Goal: Communication & Community: Answer question/provide support

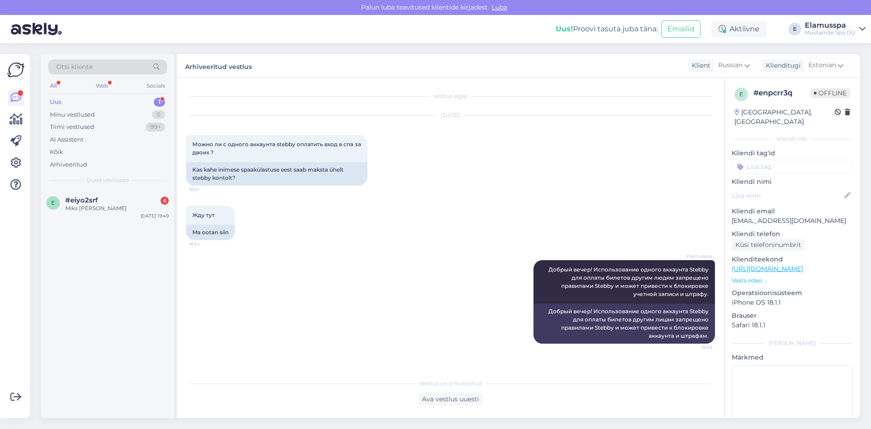
click at [110, 103] on div "Uus 1" at bounding box center [107, 102] width 119 height 13
click at [109, 205] on div "Miks [PERSON_NAME]" at bounding box center [116, 208] width 103 height 8
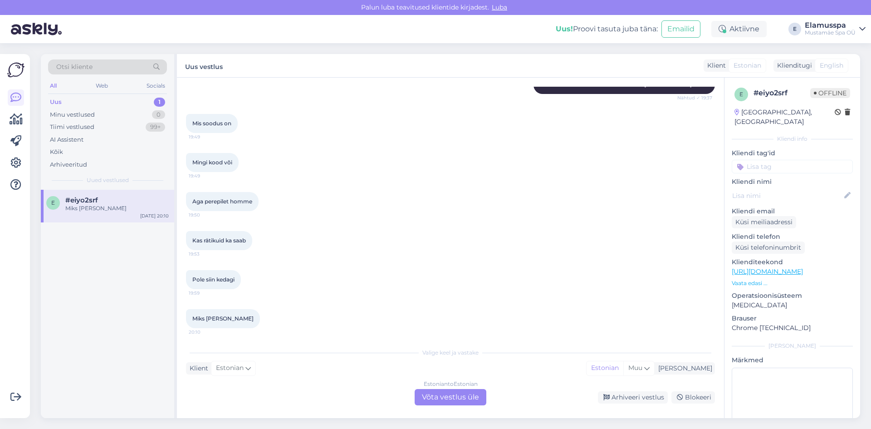
scroll to position [196, 0]
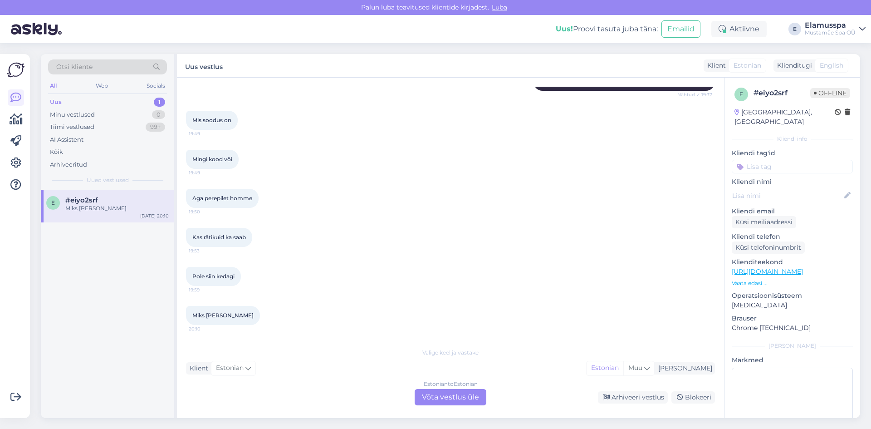
click at [431, 399] on div "Estonian to Estonian Võta vestlus üle" at bounding box center [451, 397] width 72 height 16
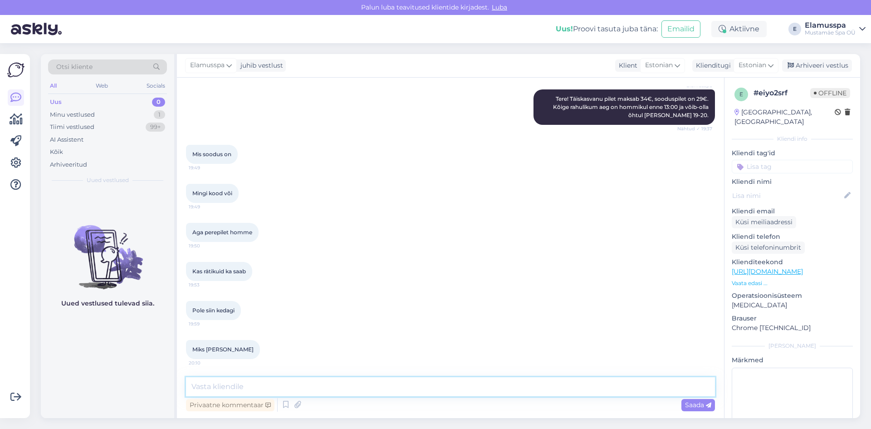
click at [378, 385] on textarea at bounding box center [450, 386] width 529 height 19
drag, startPoint x: 298, startPoint y: 385, endPoint x: 174, endPoint y: 384, distance: 123.9
click at [174, 384] on div "Otsi kliente All Web Socials Uus 0 Minu vestlused 1 Tiimi vestlused 99+ AI Assi…" at bounding box center [450, 236] width 819 height 364
paste textarea ": laps 7-18 aastat, (üli)õpilased, kaitseväelased, puuetega inimesed ja nende s…"
type textarea "Sooduspilet: laps 7-18 aastat, (üli)õpilased, kaitseväelased, puuetega inimesed…"
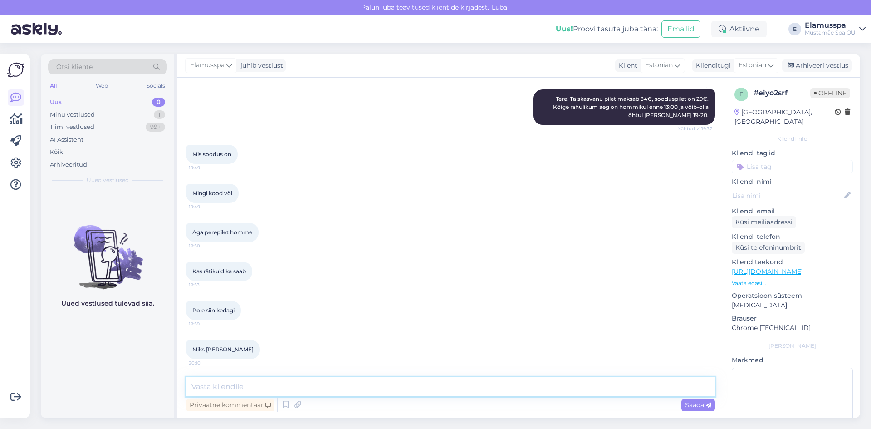
scroll to position [210, 0]
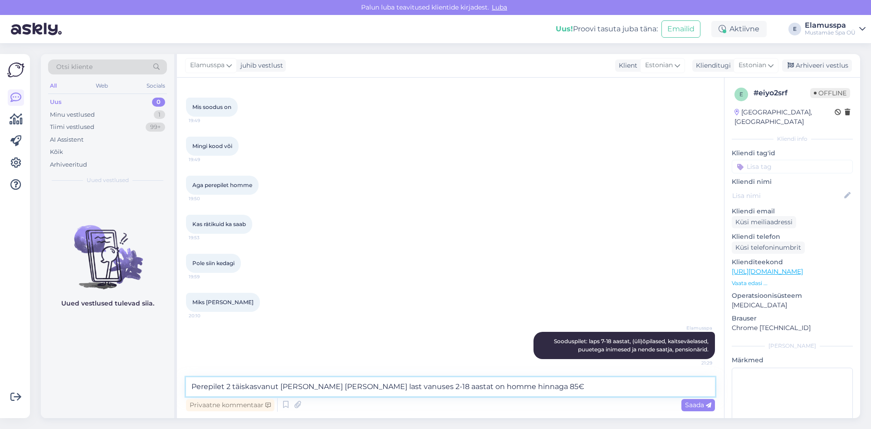
type textarea "Perepilet 2 täiskasvanut [PERSON_NAME] [PERSON_NAME] last vanuses 2-18 aastat o…"
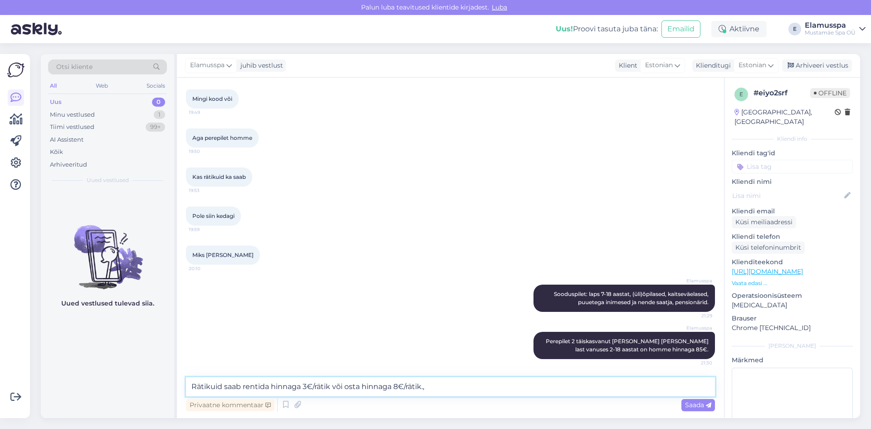
type textarea "Rätikuid saab rentida hinnaga 3€/rätik või osta hinnaga 8€/rätik."
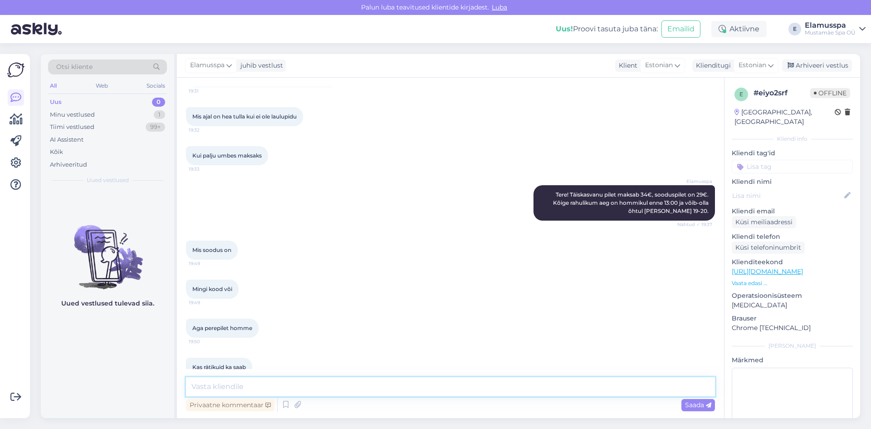
scroll to position [304, 0]
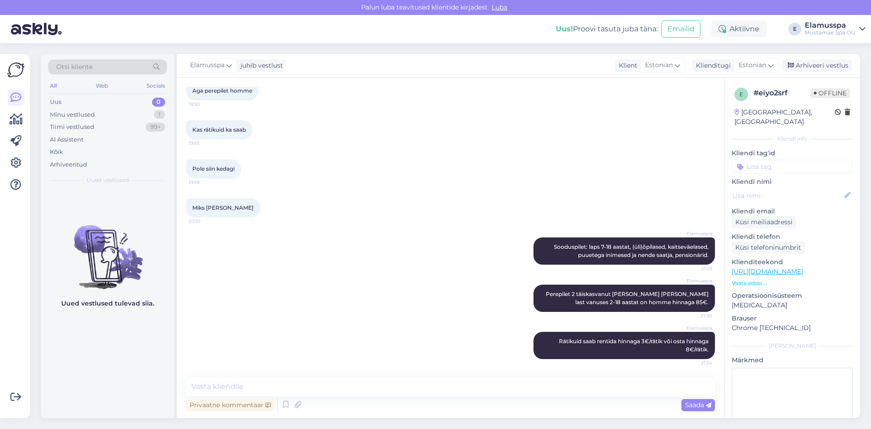
click at [217, 208] on span "Miks [PERSON_NAME]" at bounding box center [222, 207] width 61 height 7
click at [255, 392] on textarea at bounding box center [450, 386] width 529 height 19
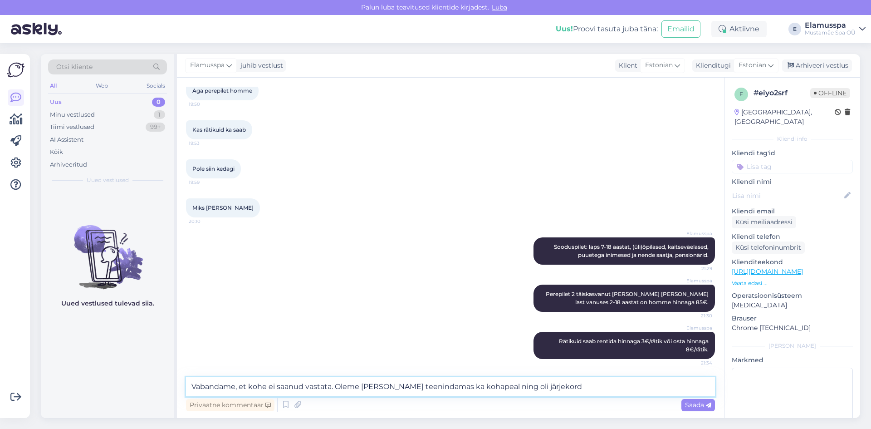
type textarea "Vabandame, et kohe ei saanud vastata. Oleme [PERSON_NAME] teenindamas ka kohape…"
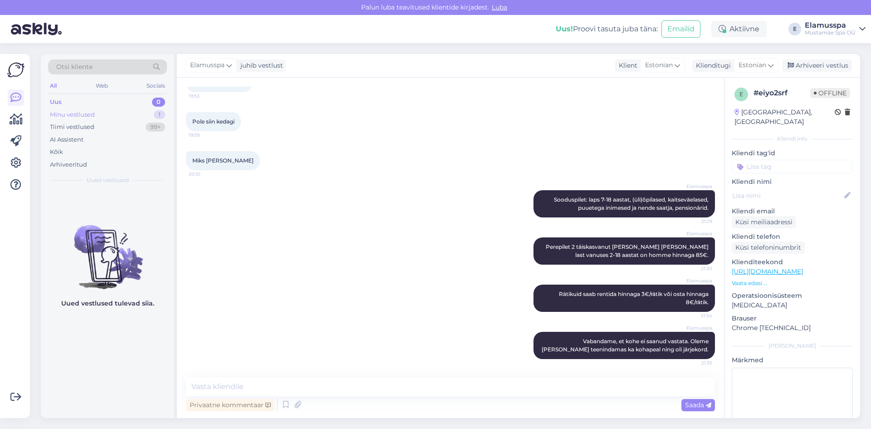
click at [93, 117] on div "Minu vestlused" at bounding box center [72, 114] width 45 height 9
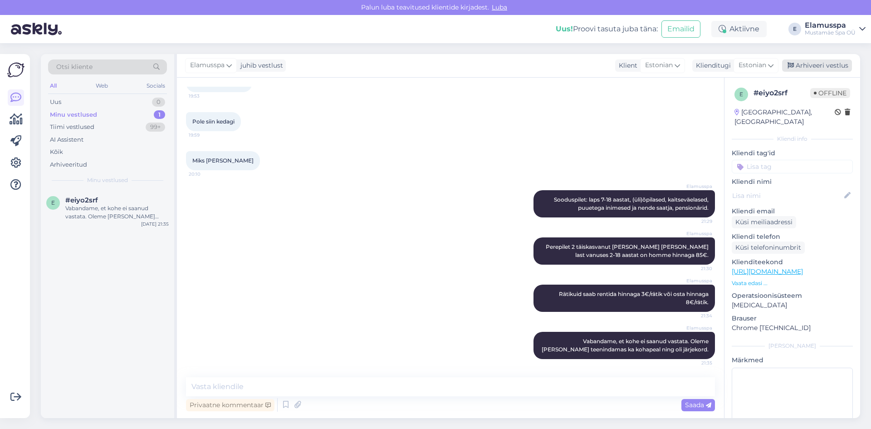
click at [827, 67] on div "Arhiveeri vestlus" at bounding box center [817, 65] width 70 height 12
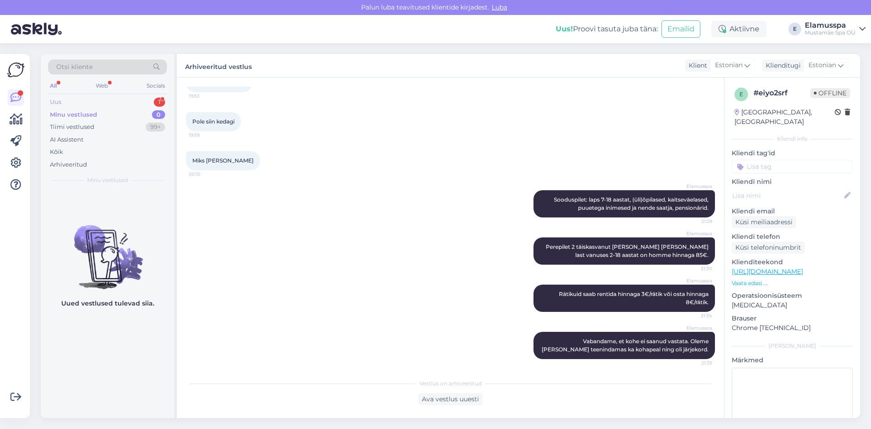
click at [63, 103] on div "Uus 1" at bounding box center [107, 102] width 119 height 13
